Goal: Find specific page/section: Find specific page/section

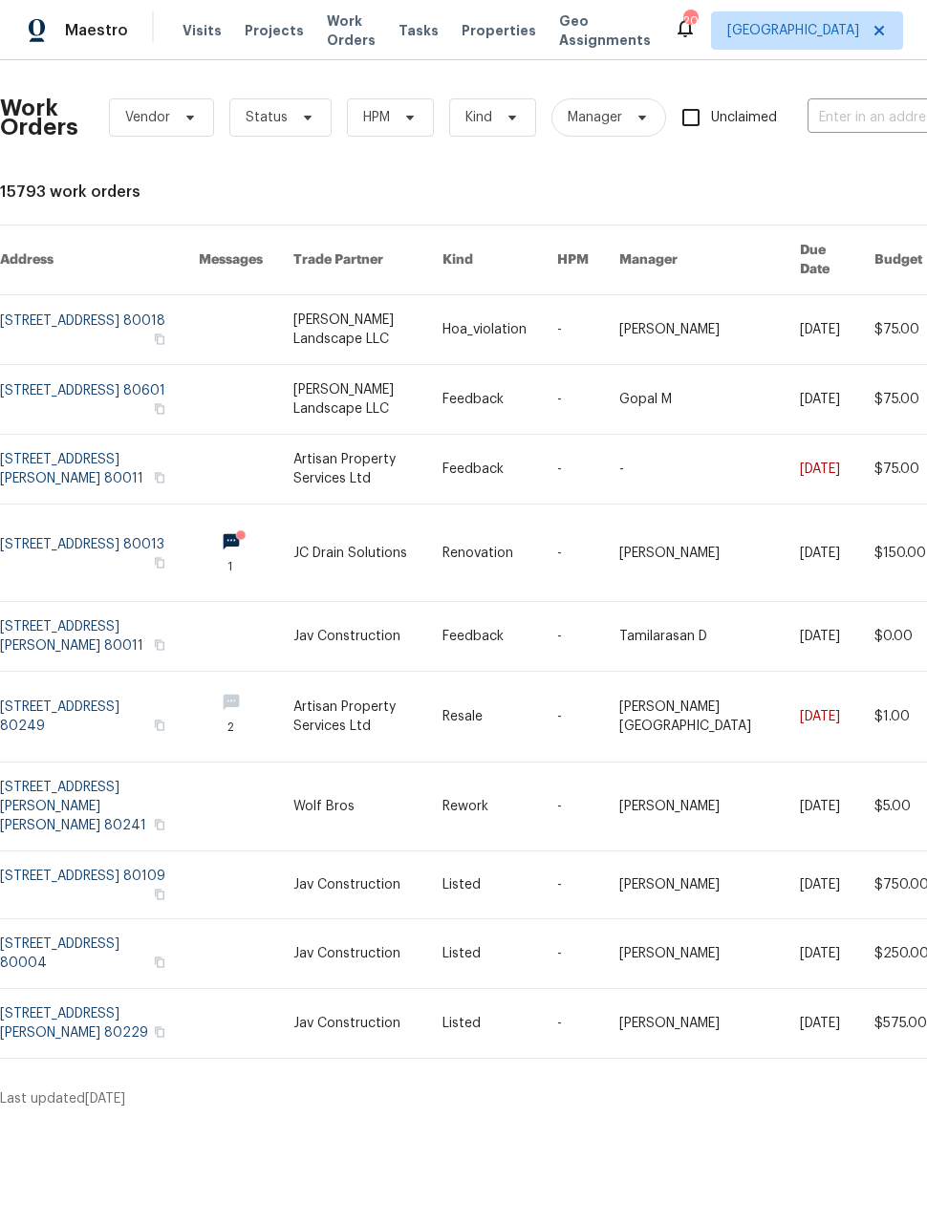
click at [109, 295] on link at bounding box center [99, 329] width 199 height 69
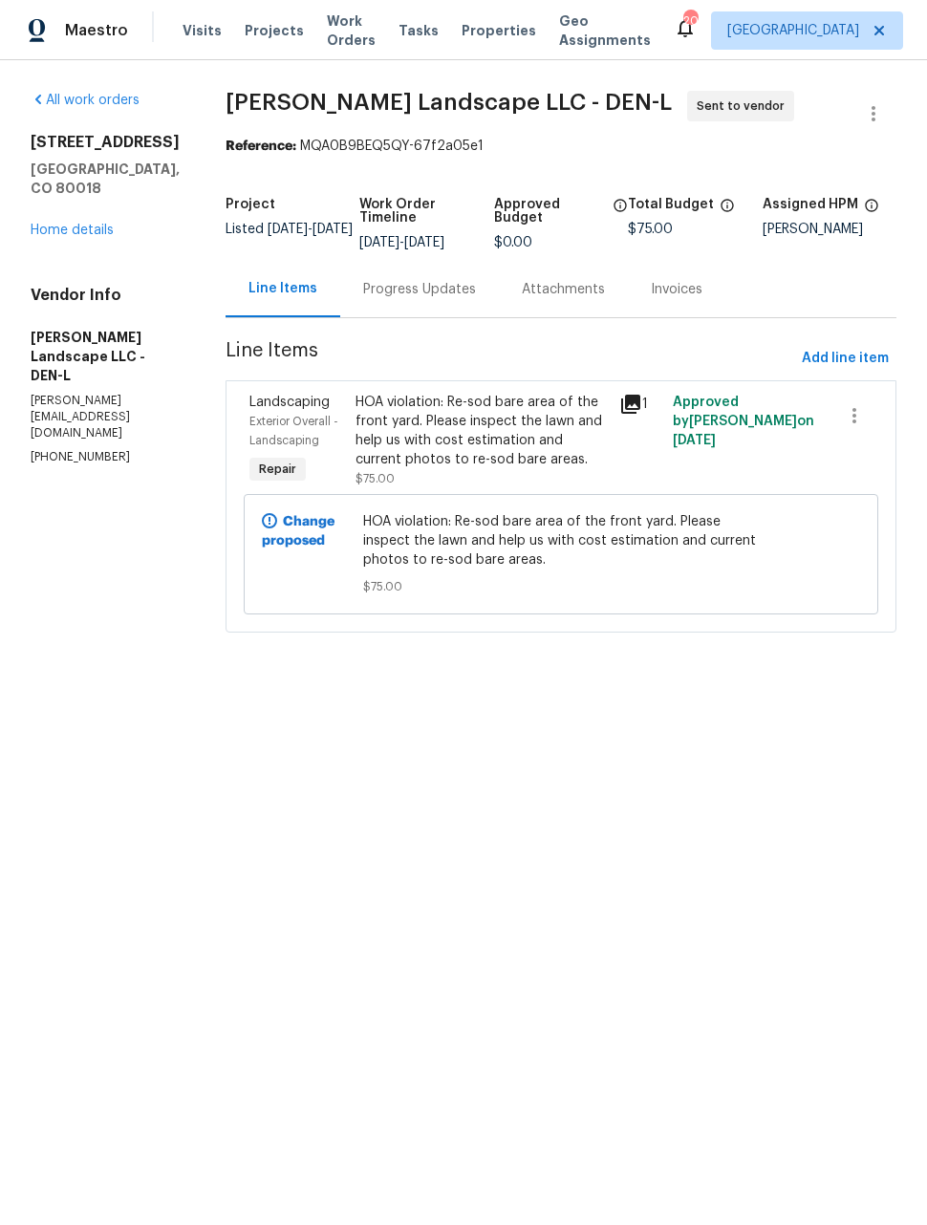
click at [89, 35] on span "Maestro" at bounding box center [96, 30] width 63 height 19
